Goal: Information Seeking & Learning: Check status

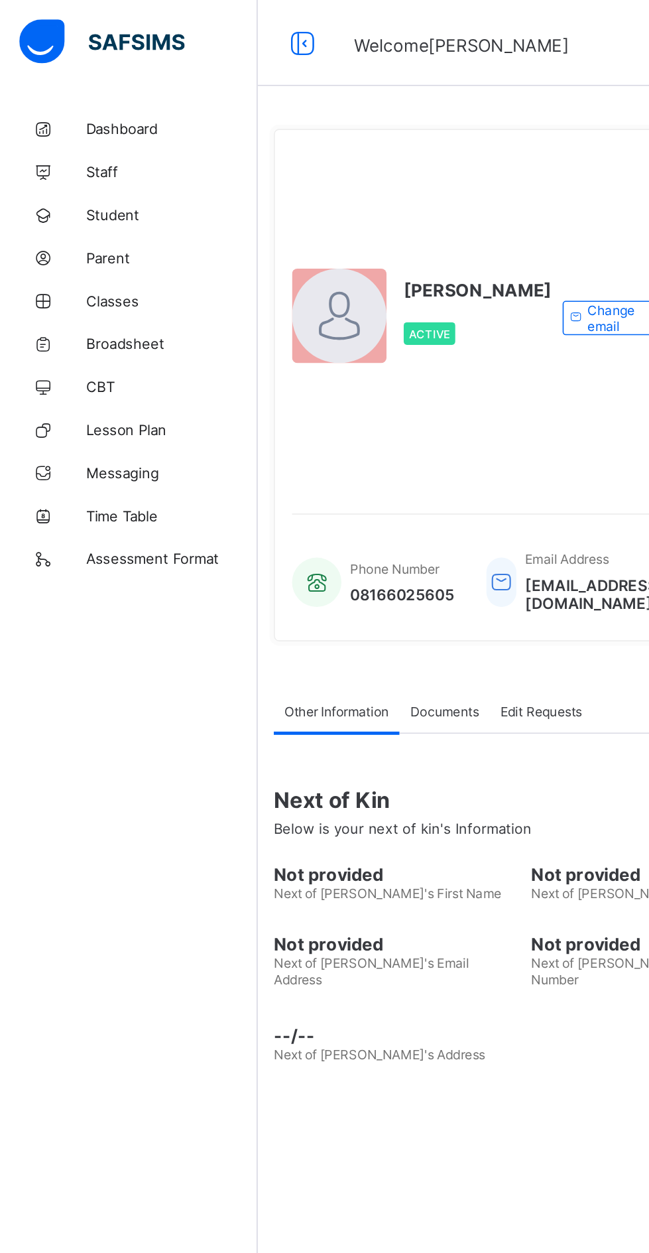
click at [86, 210] on span "Broadsheet" at bounding box center [106, 212] width 106 height 11
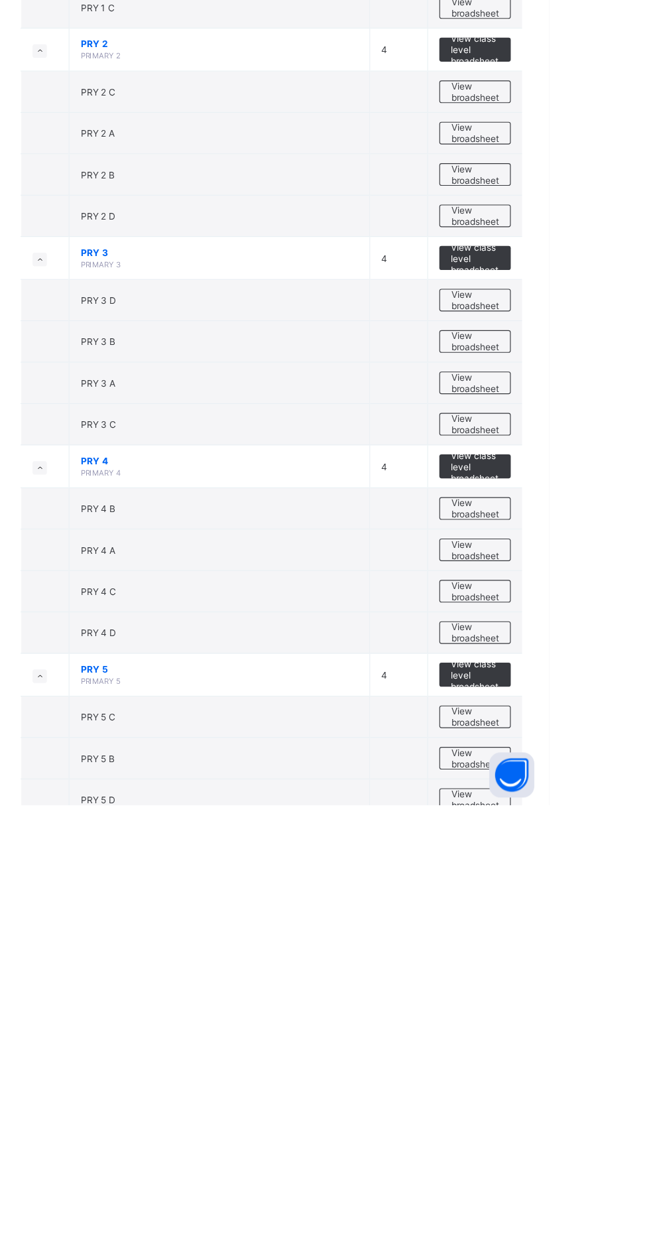
scroll to position [593, 0]
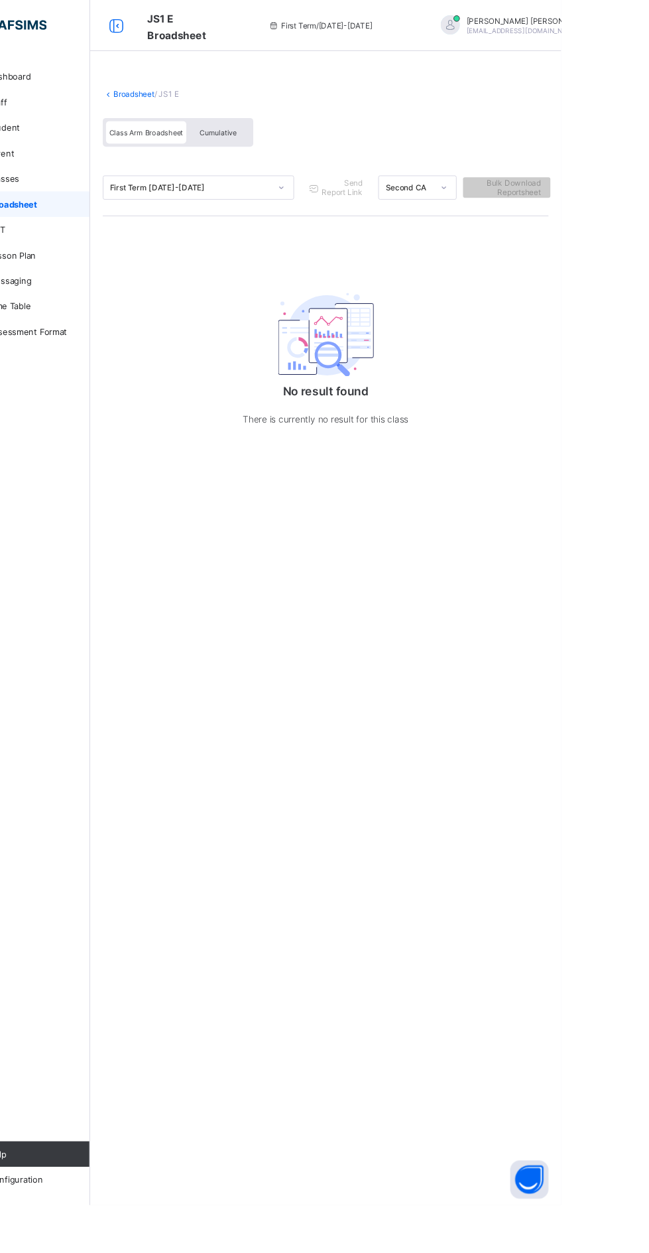
click at [210, 78] on div "Broadsheet / JS1 E Class Arm Broadsheet Cumulative First Term 2025-2026 Send Re…" at bounding box center [404, 281] width 490 height 430
click at [200, 102] on link "Broadsheet" at bounding box center [205, 98] width 42 height 10
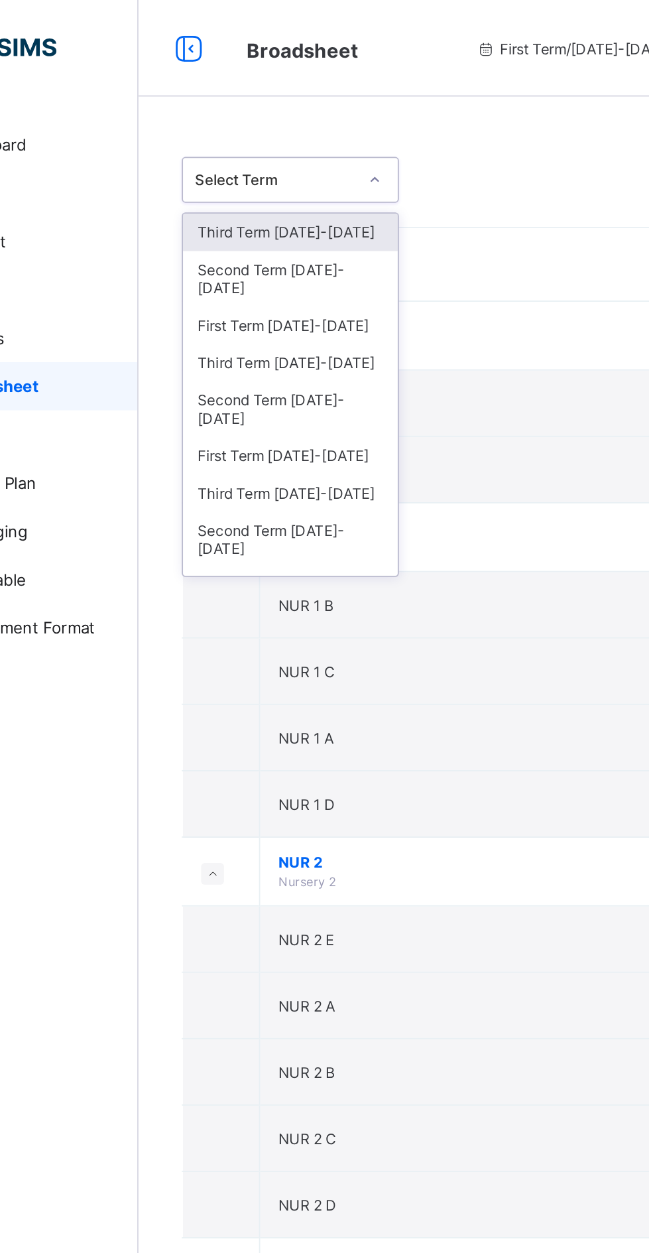
click at [256, 191] on div "Third Term 2024-2025" at bounding box center [243, 199] width 118 height 21
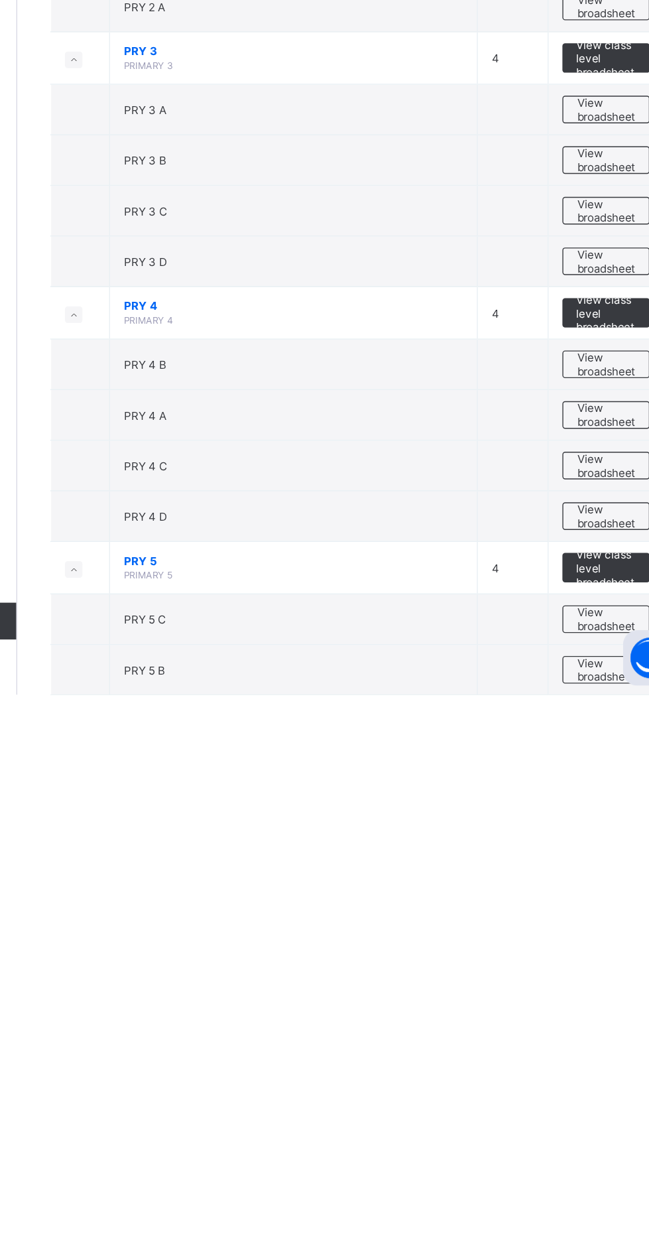
scroll to position [613, 0]
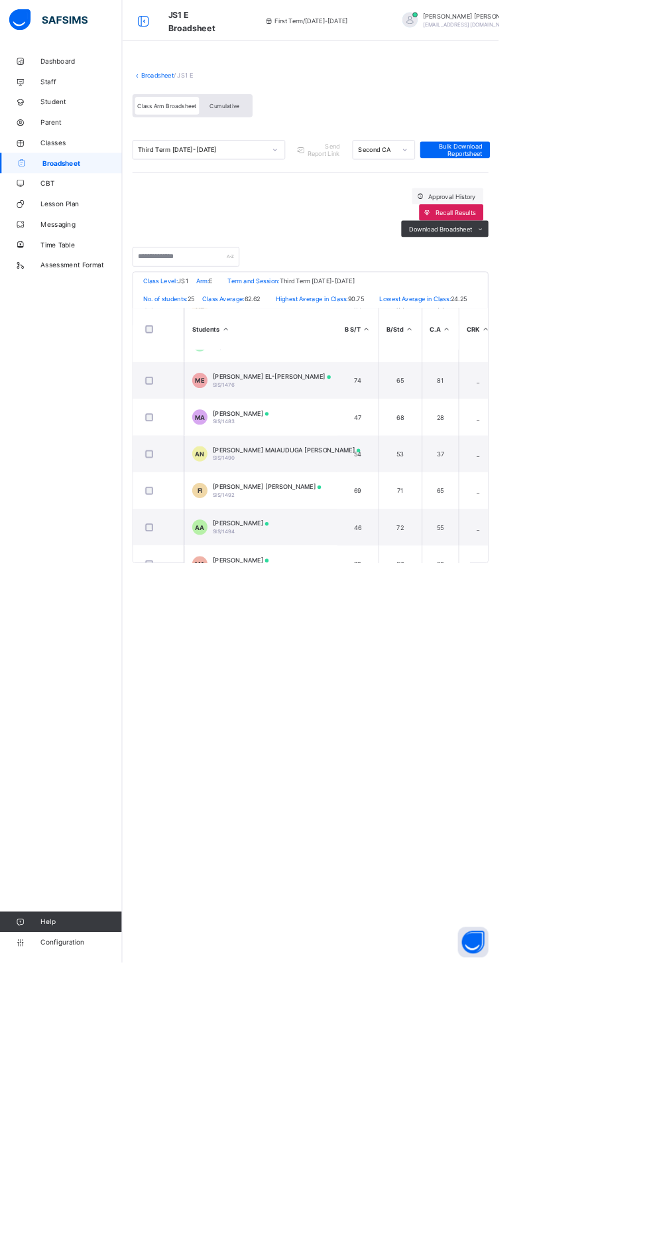
scroll to position [469, 0]
click at [349, 533] on span at bounding box center [347, 531] width 5 height 5
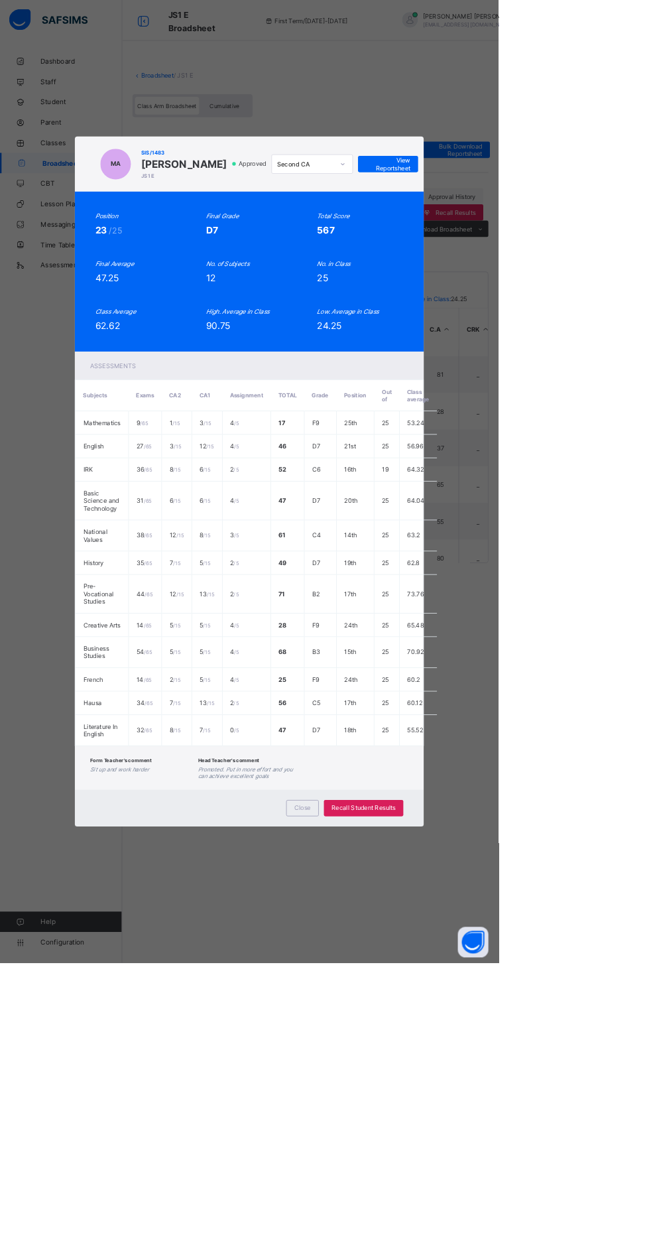
click at [405, 1056] on span "Close" at bounding box center [393, 1051] width 21 height 10
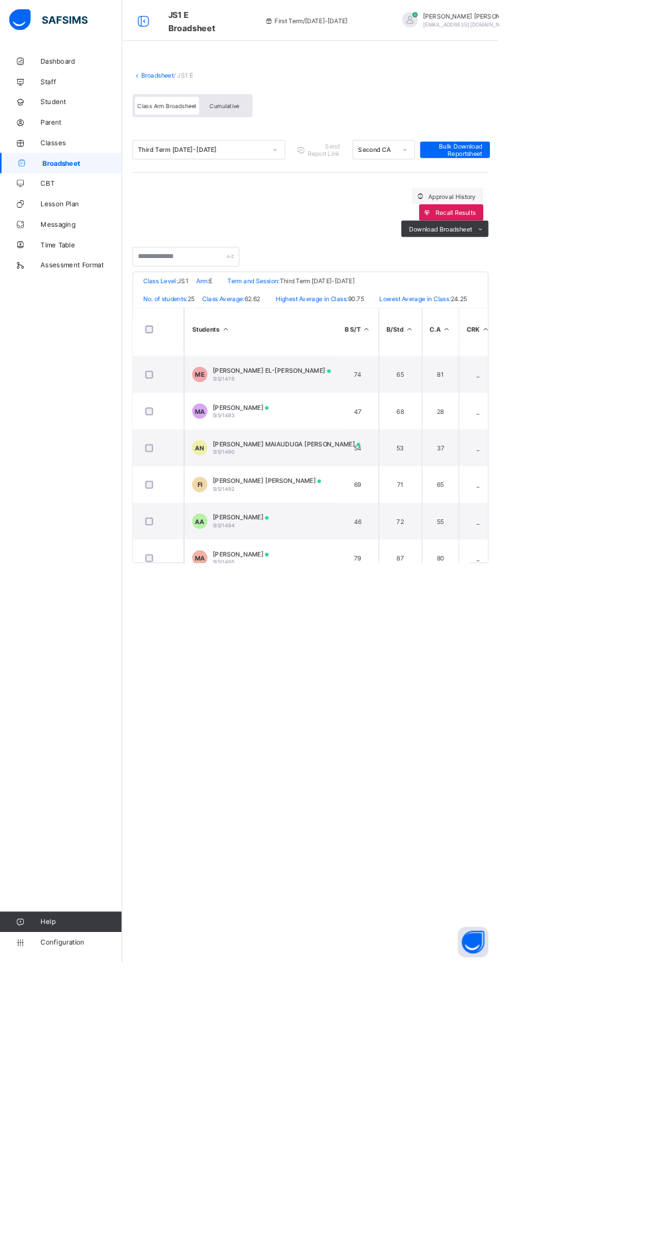
click at [306, 130] on div "Cumulative" at bounding box center [292, 137] width 66 height 23
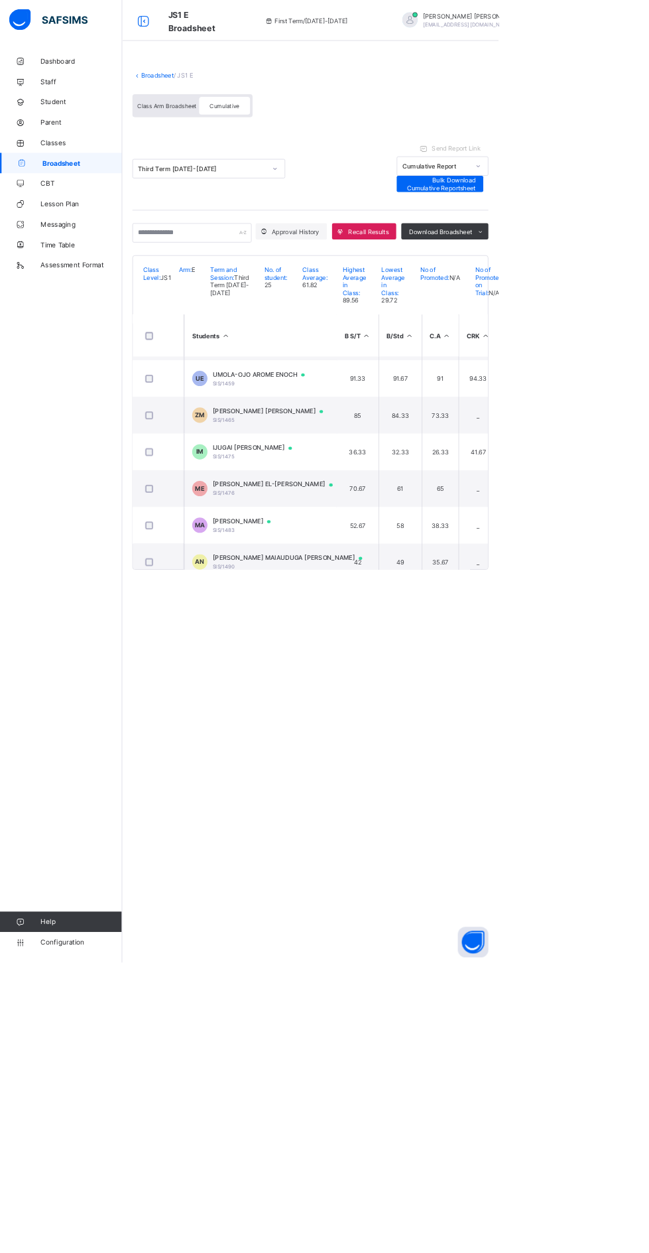
scroll to position [332, 0]
click at [348, 674] on td "MA MUHAMMAD AL'AMIN SIS/1483" at bounding box center [338, 682] width 199 height 48
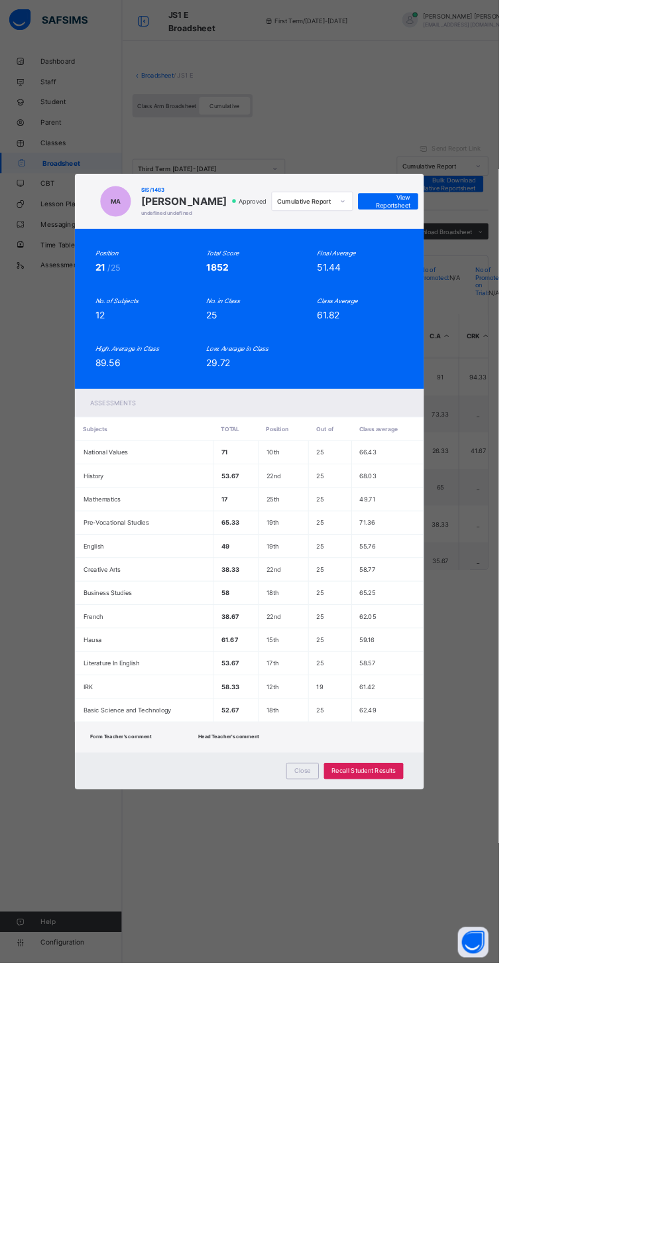
click at [534, 272] on span "View Reportsheet" at bounding box center [505, 262] width 58 height 20
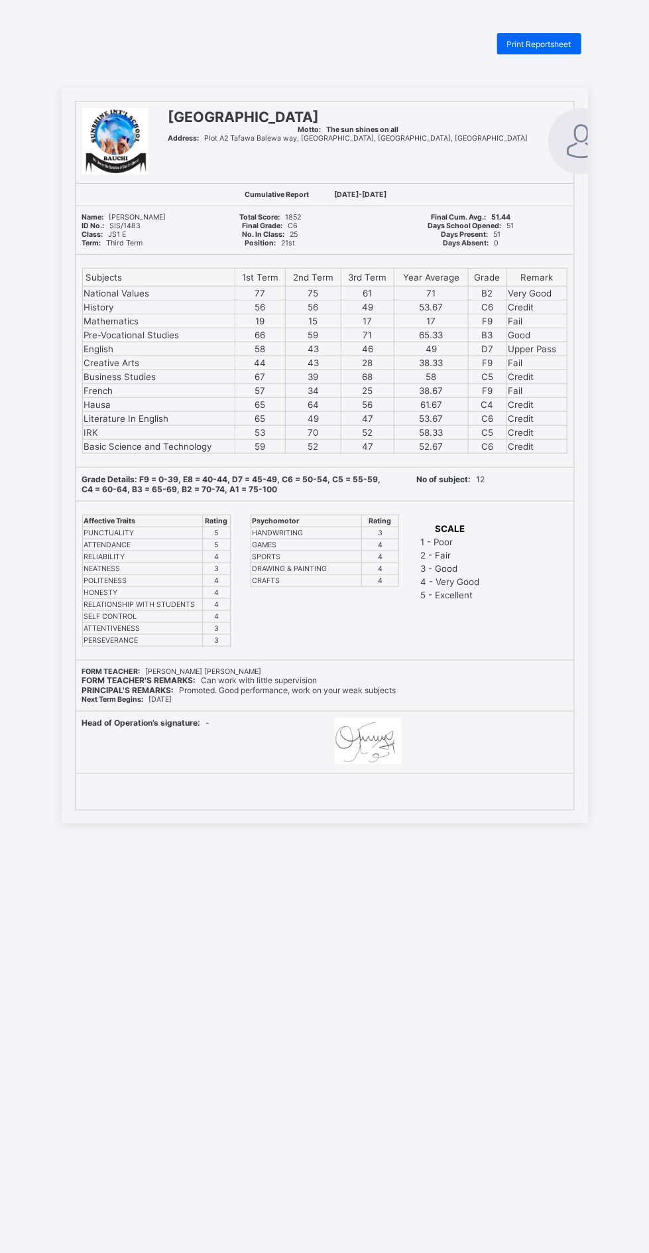
click at [549, 42] on span "Print Reportsheet" at bounding box center [539, 44] width 64 height 10
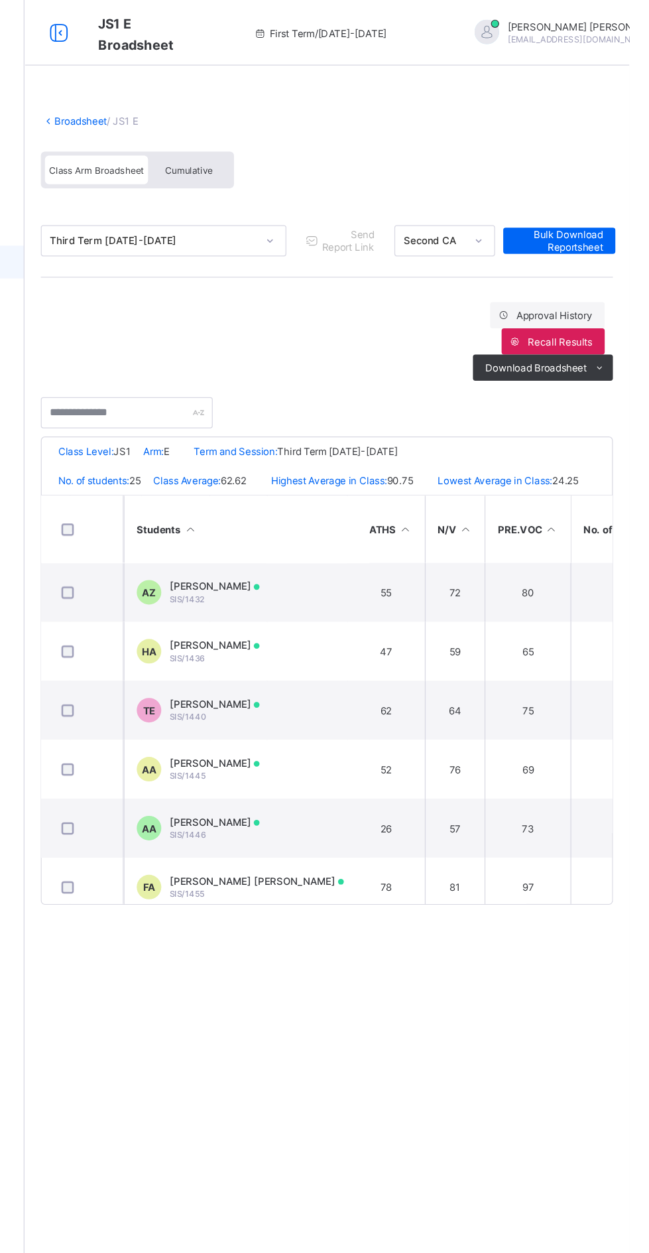
scroll to position [0, 611]
click at [379, 643] on td "AA [PERSON_NAME]/1445" at bounding box center [338, 623] width 199 height 48
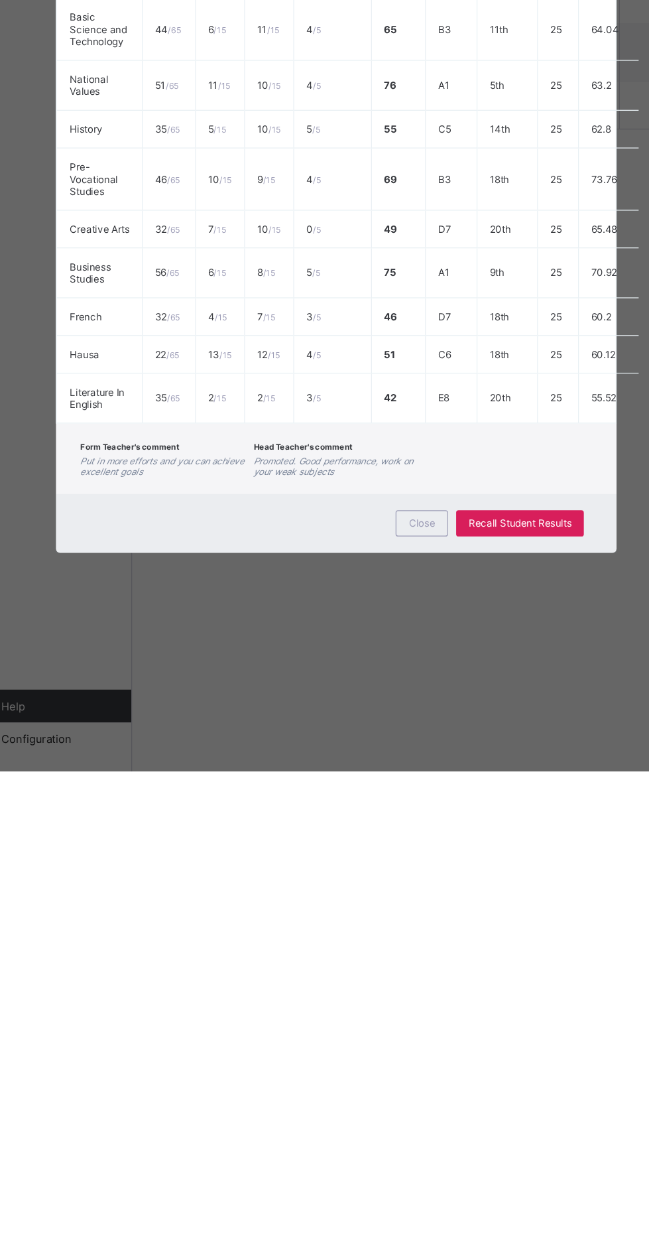
click at [490, 1015] on div "Form Teacher's comment Put in more efforts and you can achieve excellent goals …" at bounding box center [324, 999] width 414 height 31
click at [405, 1056] on span "Close" at bounding box center [393, 1051] width 21 height 10
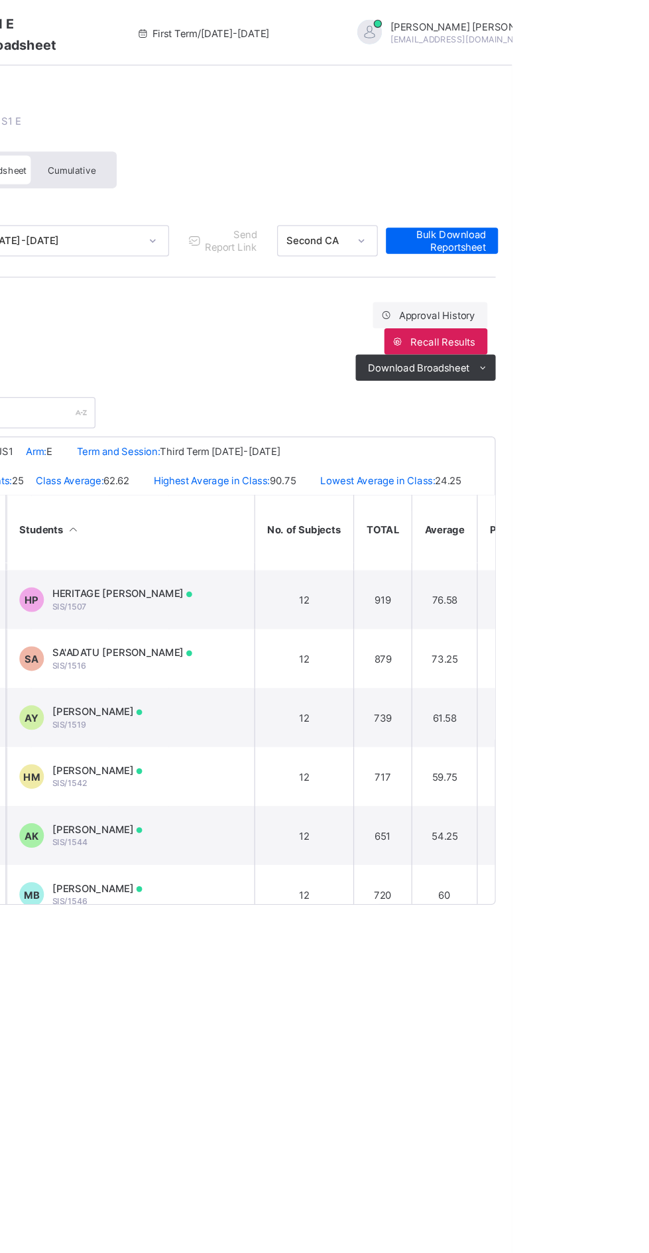
scroll to position [744, 717]
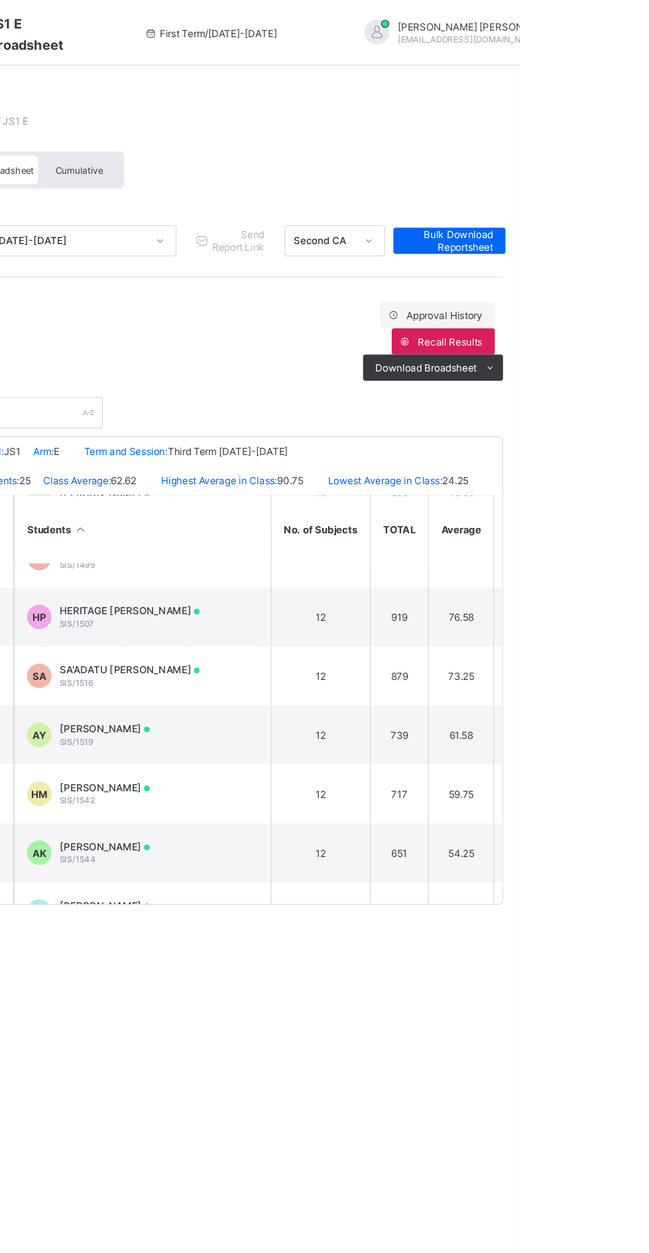
click at [599, 197] on span "Bulk Download Reportsheet" at bounding box center [592, 195] width 71 height 20
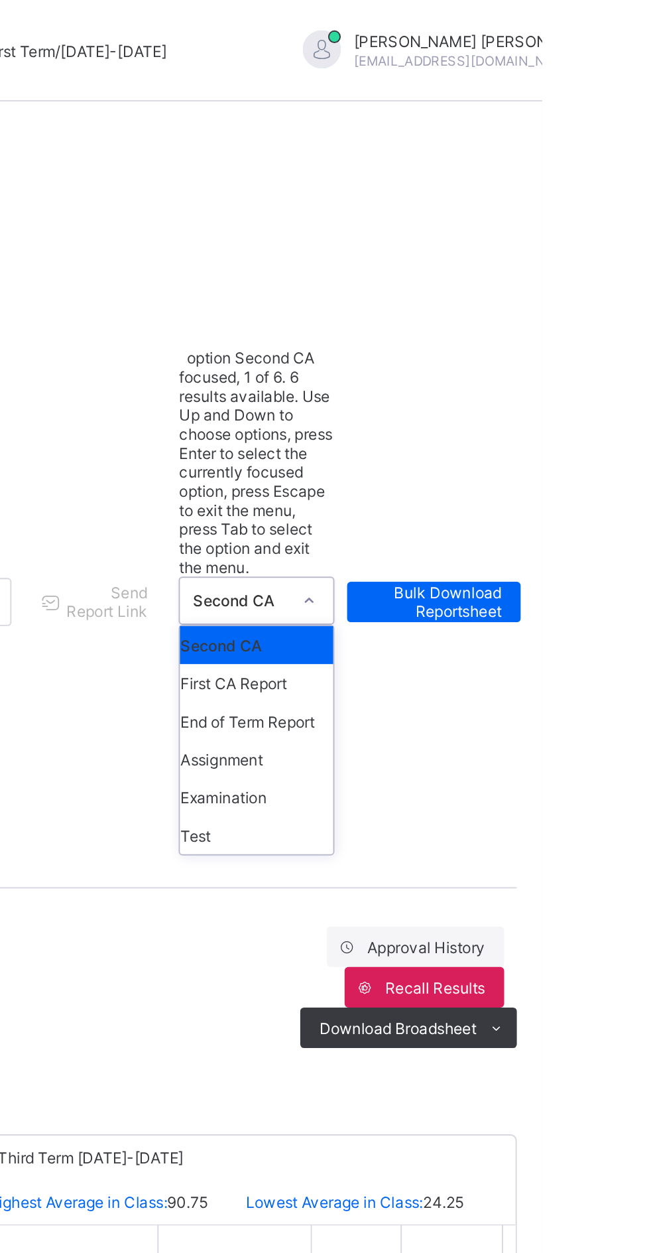
click at [500, 367] on div "End of Term Report" at bounding box center [500, 377] width 80 height 20
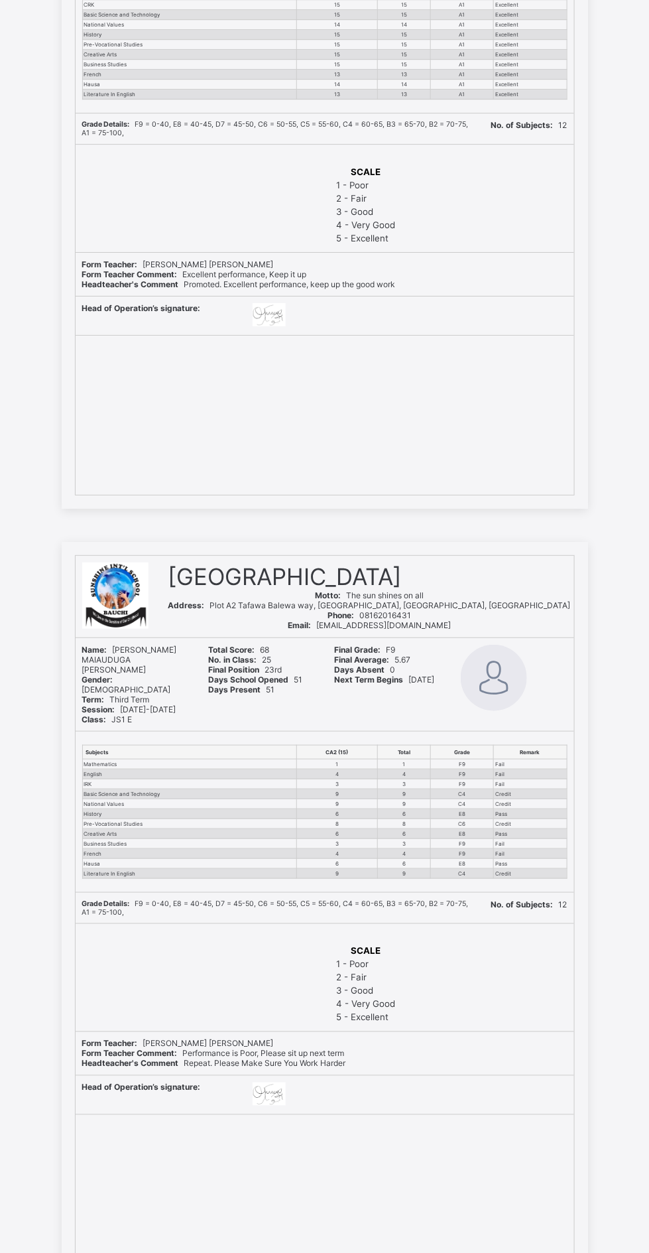
scroll to position [1171, 0]
